Goal: Navigation & Orientation: Understand site structure

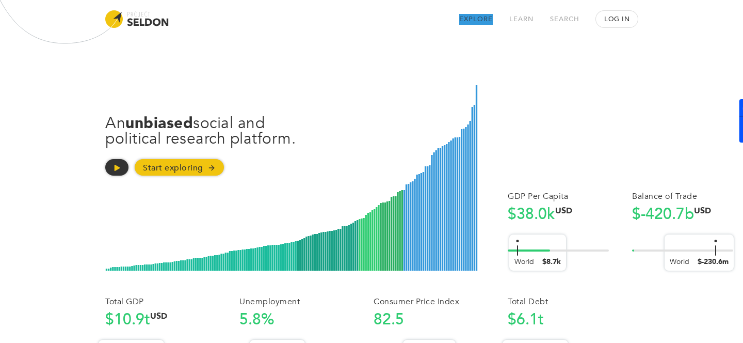
click at [481, 15] on link "Explore" at bounding box center [476, 19] width 34 height 11
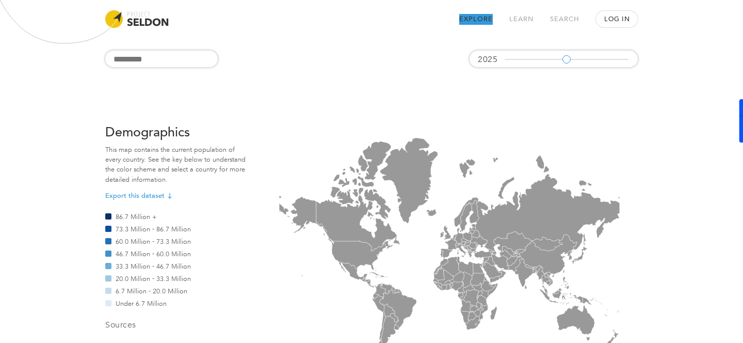
click at [131, 18] on div at bounding box center [137, 19] width 64 height 18
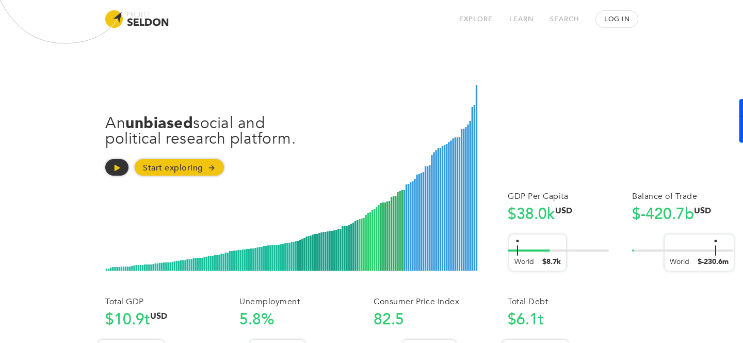
click at [129, 18] on div at bounding box center [137, 19] width 64 height 18
click at [174, 167] on link "Start exploring" at bounding box center [179, 167] width 89 height 17
